Goal: Communication & Community: Answer question/provide support

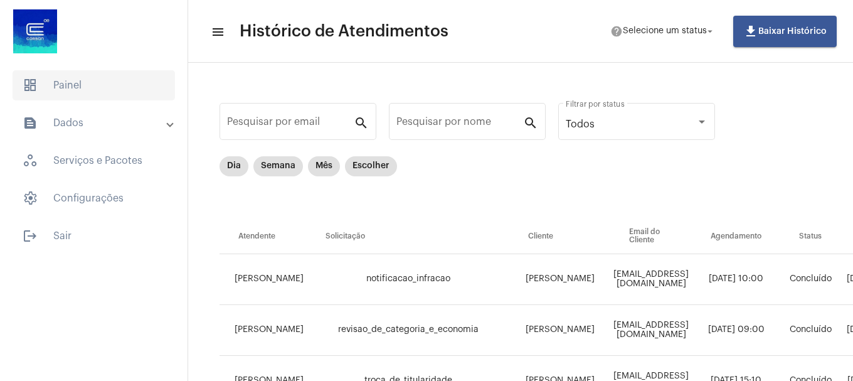
click at [62, 93] on span "dashboard Painel" at bounding box center [94, 85] width 162 height 30
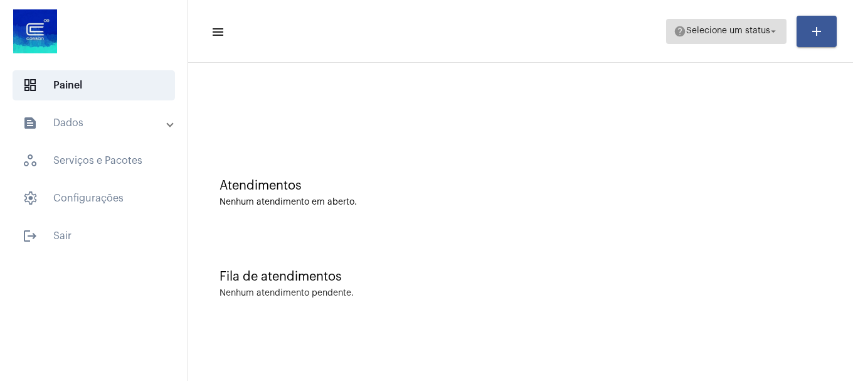
click at [759, 38] on span "help Selecione um status arrow_drop_down" at bounding box center [726, 30] width 105 height 23
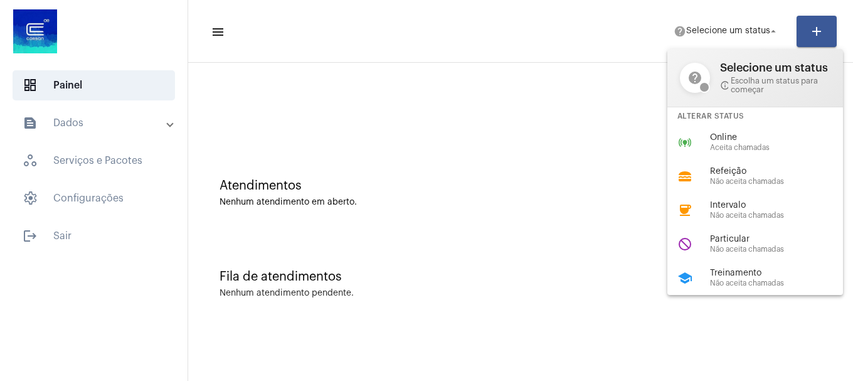
click at [700, 141] on div "online_prediction Online Aceita chamadas" at bounding box center [766, 142] width 196 height 34
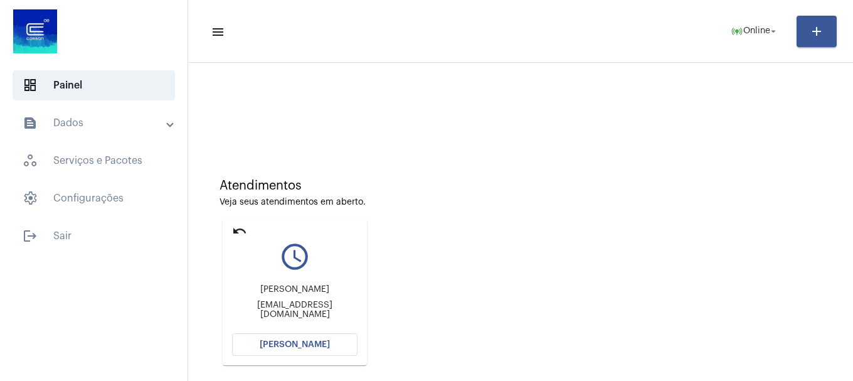
click at [312, 346] on span "[PERSON_NAME]" at bounding box center [295, 344] width 70 height 9
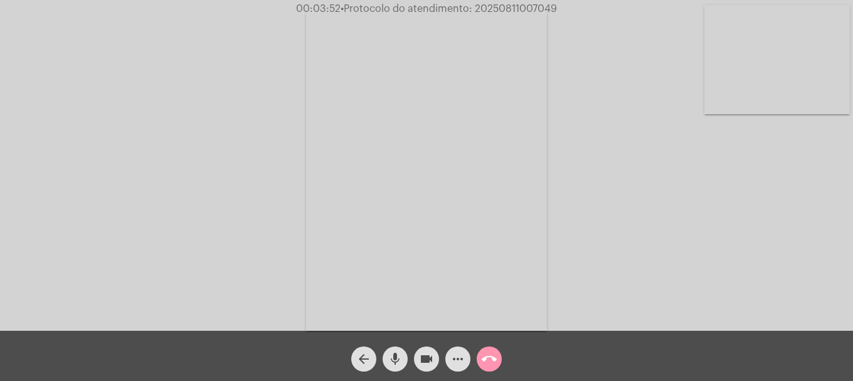
click at [764, 70] on video at bounding box center [778, 59] width 146 height 109
click at [421, 364] on mat-icon "videocam" at bounding box center [426, 358] width 15 height 15
click at [476, 380] on html "00:05:52 • Protocolo do atendimento: 20250811007049 Acessando Câmera e Microfon…" at bounding box center [426, 190] width 853 height 381
drag, startPoint x: 400, startPoint y: 346, endPoint x: 412, endPoint y: 349, distance: 12.3
click at [401, 346] on span "mic" at bounding box center [395, 358] width 15 height 25
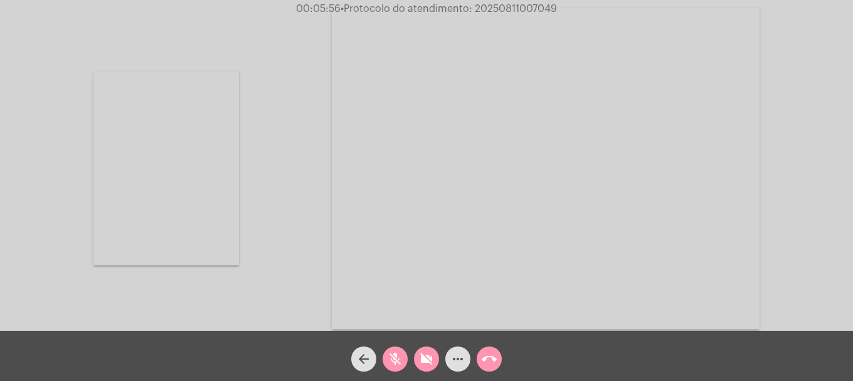
click at [406, 354] on button "mic_off" at bounding box center [395, 358] width 25 height 25
click at [436, 357] on button "videocam_off" at bounding box center [426, 358] width 25 height 25
click at [426, 356] on mat-icon "videocam" at bounding box center [426, 358] width 15 height 15
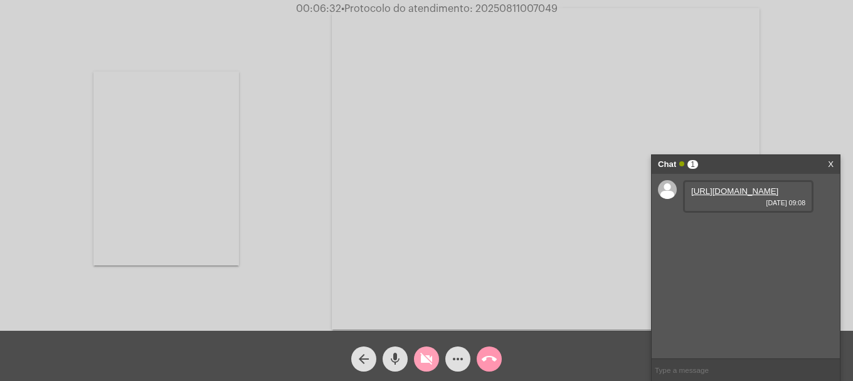
click at [426, 351] on mat-icon "videocam_off" at bounding box center [426, 358] width 15 height 15
click at [739, 196] on link "[URL][DOMAIN_NAME]" at bounding box center [734, 190] width 87 height 9
click at [436, 365] on button "videocam" at bounding box center [426, 358] width 25 height 25
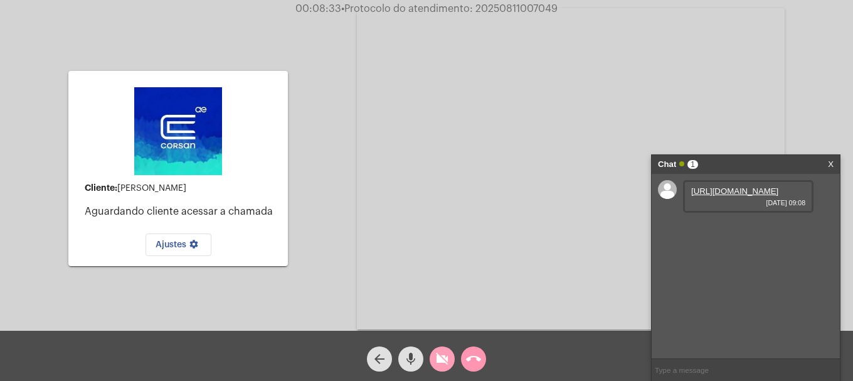
click at [445, 356] on mat-icon "videocam_off" at bounding box center [442, 358] width 15 height 15
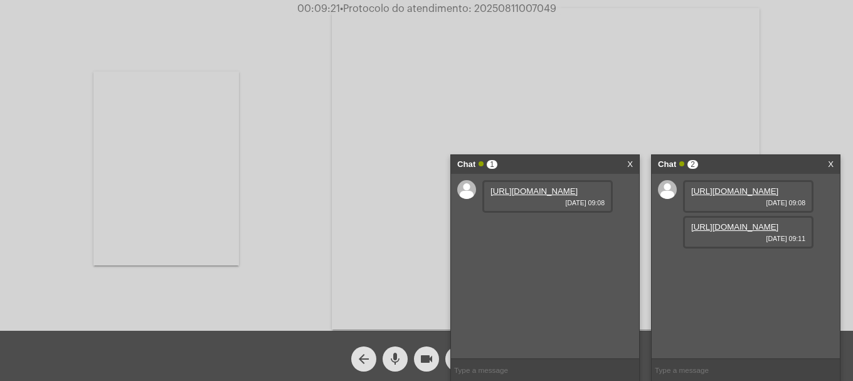
click at [629, 162] on link "X" at bounding box center [630, 164] width 6 height 19
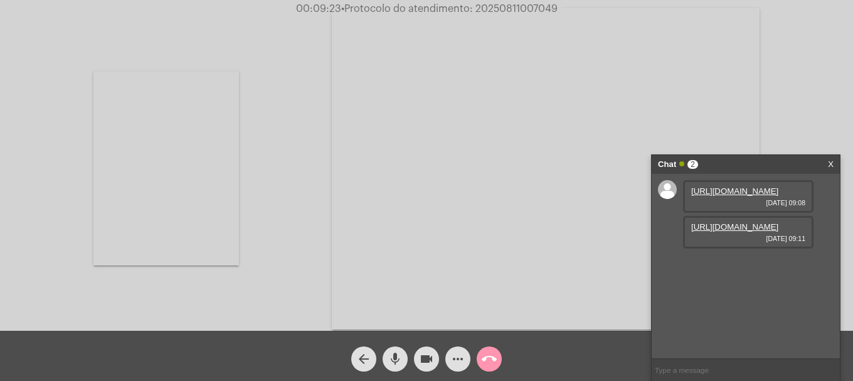
click at [765, 232] on link "https://neft-transfer-bucket.s3.amazonaws.com/temp-6130de65-e3a6-db41-4fda-e6ad…" at bounding box center [734, 226] width 87 height 9
click at [720, 267] on link "https://neft-transfer-bucket.s3.amazonaws.com/temp-4b981632-5afb-05c7-058e-7c54…" at bounding box center [734, 262] width 87 height 9
click at [422, 357] on mat-icon "videocam" at bounding box center [426, 358] width 15 height 15
click at [426, 358] on mat-icon "videocam_off" at bounding box center [426, 358] width 15 height 15
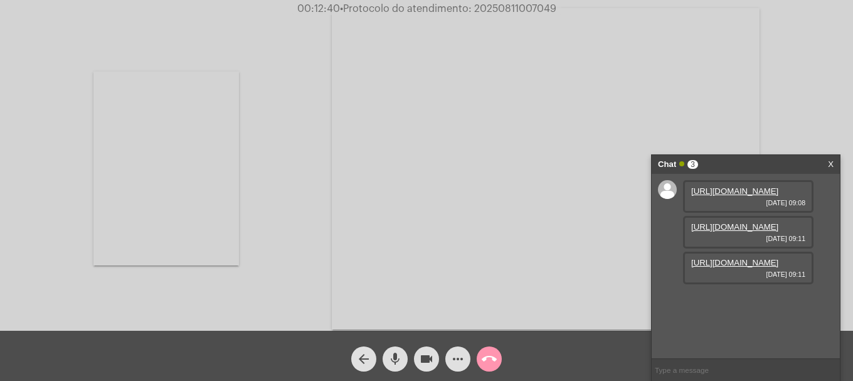
click at [195, 232] on video at bounding box center [166, 169] width 146 height 194
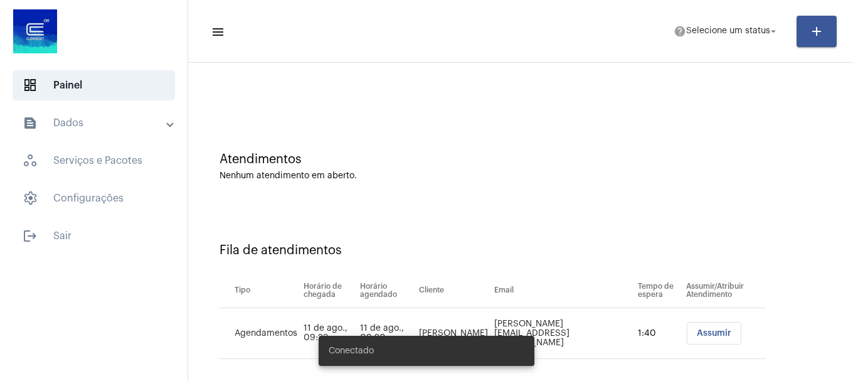
scroll to position [38, 0]
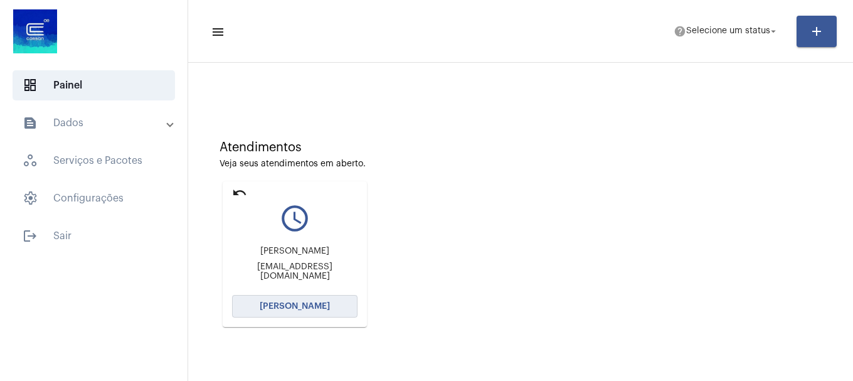
click at [318, 309] on span "[PERSON_NAME]" at bounding box center [295, 306] width 70 height 9
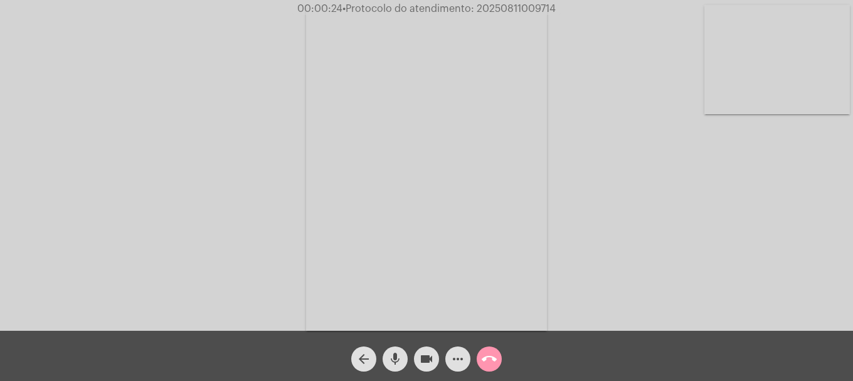
click at [484, 353] on mat-icon "call_end" at bounding box center [489, 358] width 15 height 15
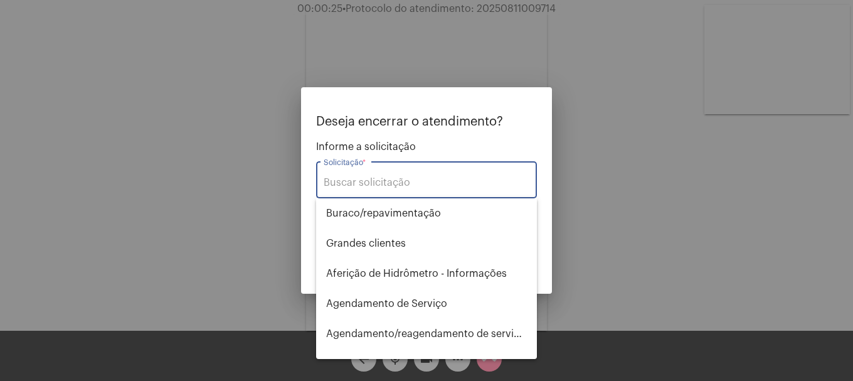
click at [422, 178] on input "Solicitação *" at bounding box center [427, 182] width 206 height 11
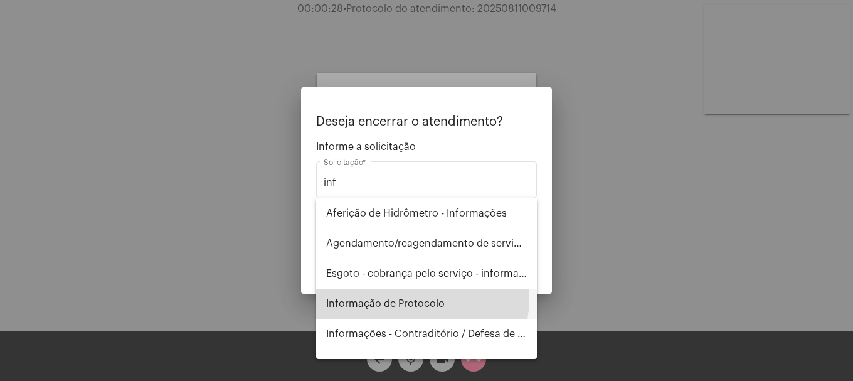
click at [418, 299] on span "Informação de Protocolo" at bounding box center [426, 304] width 201 height 30
type input "Informação de Protocolo"
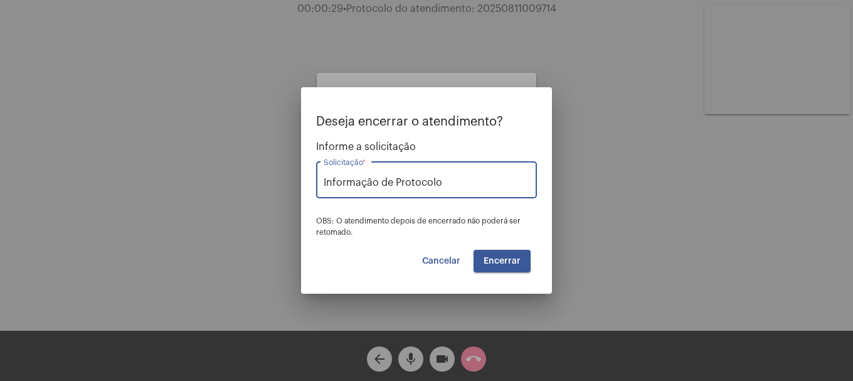
click at [499, 250] on button "Encerrar" at bounding box center [502, 261] width 57 height 23
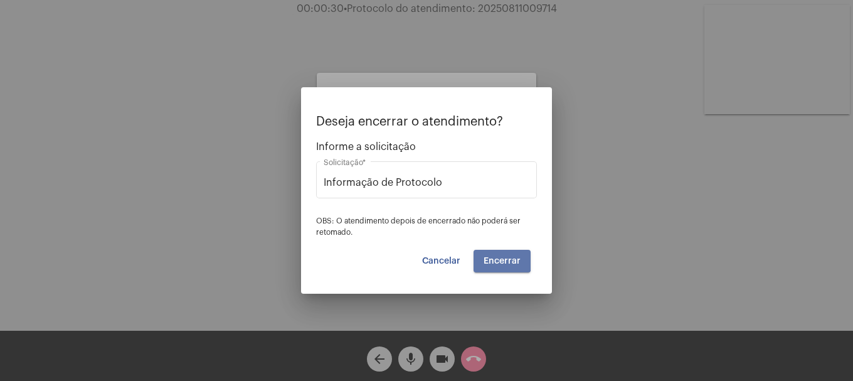
click at [499, 250] on button "Encerrar" at bounding box center [502, 261] width 57 height 23
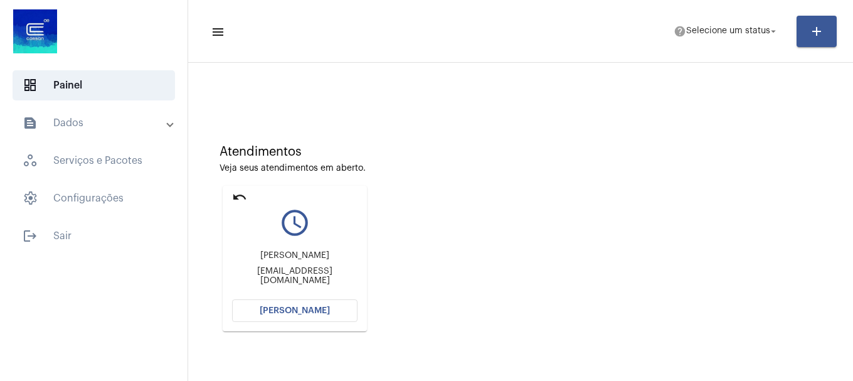
scroll to position [63, 0]
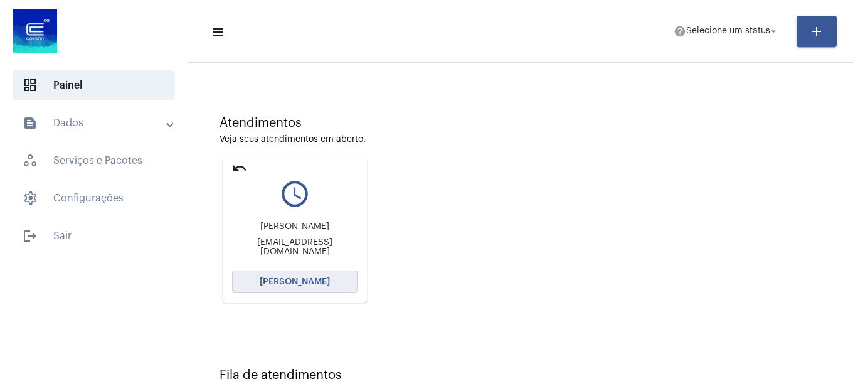
click at [313, 279] on span "[PERSON_NAME]" at bounding box center [295, 281] width 70 height 9
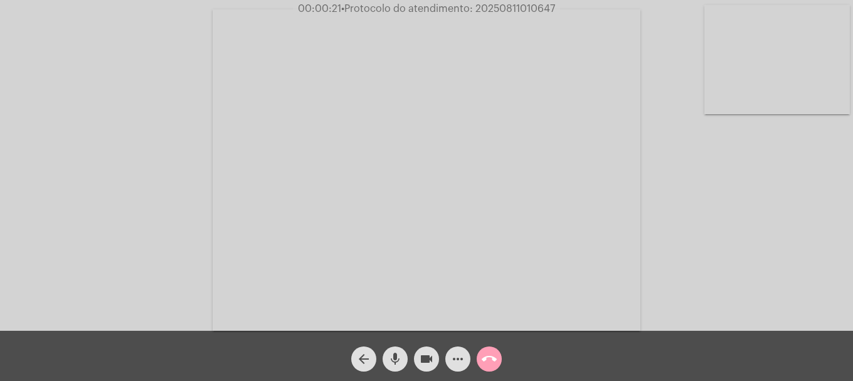
click at [497, 358] on button "call_end" at bounding box center [489, 358] width 25 height 25
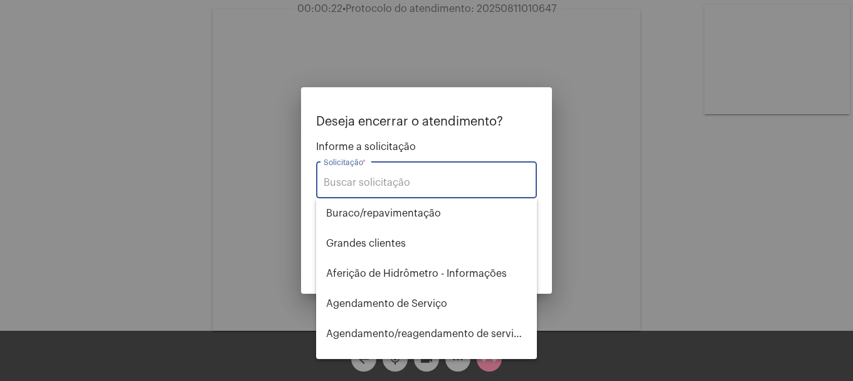
drag, startPoint x: 408, startPoint y: 178, endPoint x: 405, endPoint y: 169, distance: 9.3
click at [408, 176] on div "Solicitação *" at bounding box center [427, 179] width 206 height 40
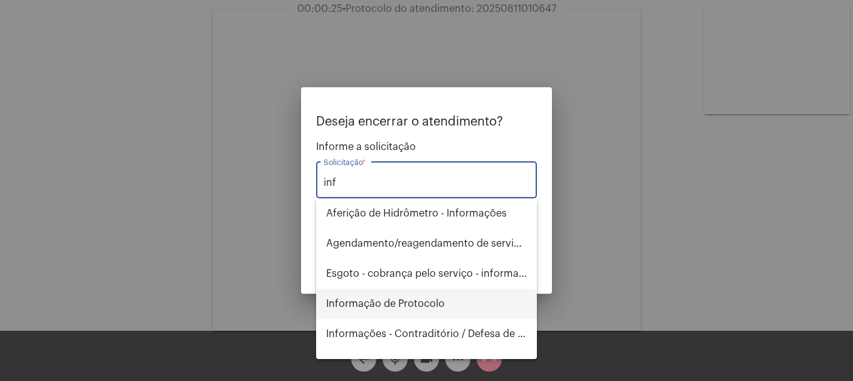
click at [405, 302] on span "Informação de Protocolo" at bounding box center [426, 304] width 201 height 30
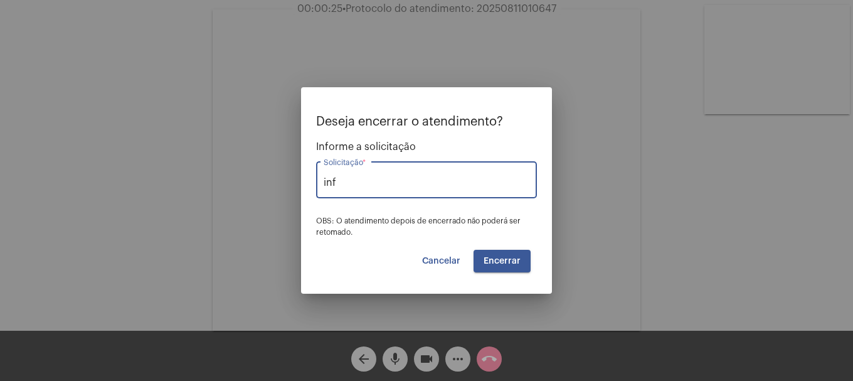
type input "Informação de Protocolo"
click at [508, 255] on button "Encerrar" at bounding box center [502, 261] width 57 height 23
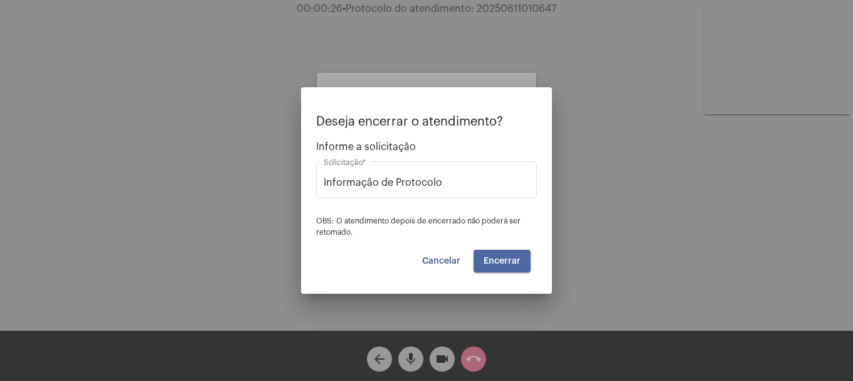
click at [508, 255] on button "Encerrar" at bounding box center [502, 261] width 57 height 23
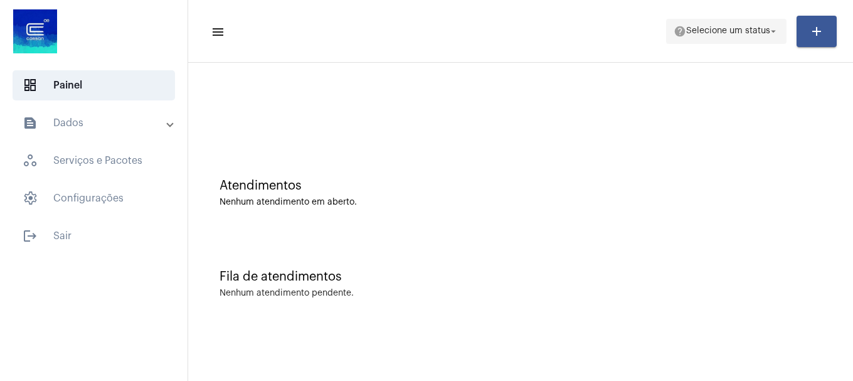
click at [758, 28] on span "Selecione um status" at bounding box center [728, 31] width 84 height 9
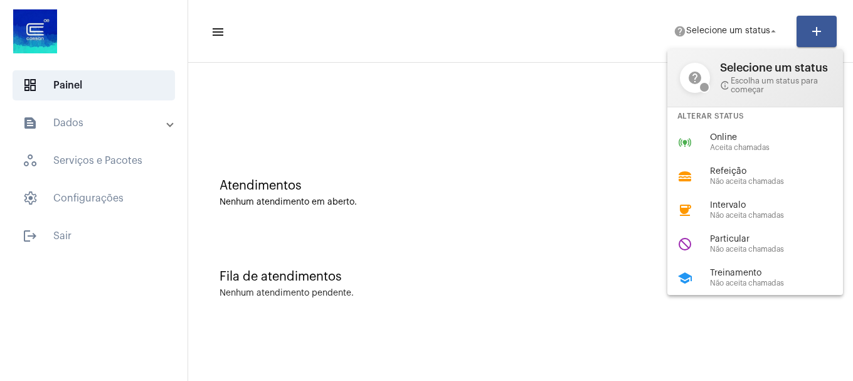
drag, startPoint x: 706, startPoint y: 137, endPoint x: 658, endPoint y: 116, distance: 52.0
click at [705, 137] on div "online_prediction Online Aceita chamadas" at bounding box center [766, 142] width 196 height 34
